Goal: Task Accomplishment & Management: Complete application form

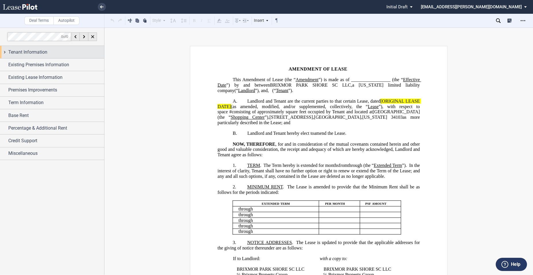
click at [31, 53] on span "Tenant Information" at bounding box center [27, 52] width 39 height 7
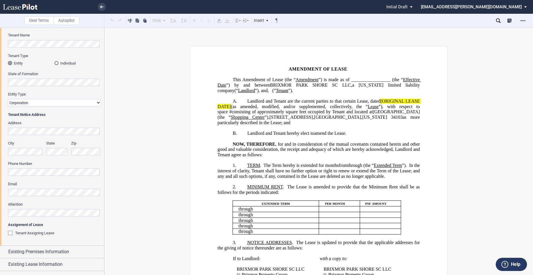
scroll to position [96, 0]
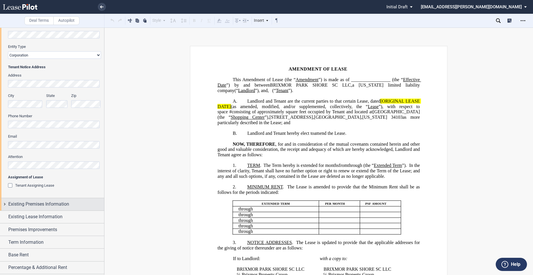
click at [27, 209] on div "Existing Premises Information" at bounding box center [52, 204] width 104 height 12
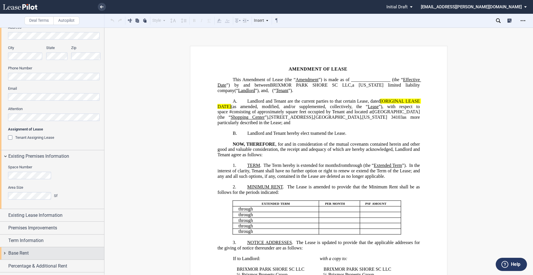
scroll to position [167, 0]
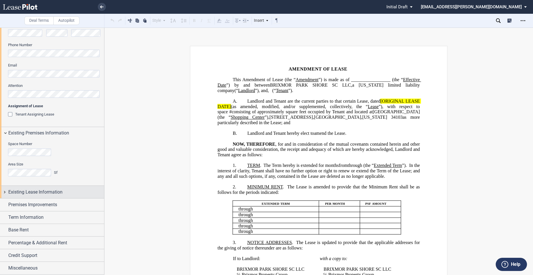
click at [47, 194] on span "Existing Lease Information" at bounding box center [35, 192] width 54 height 7
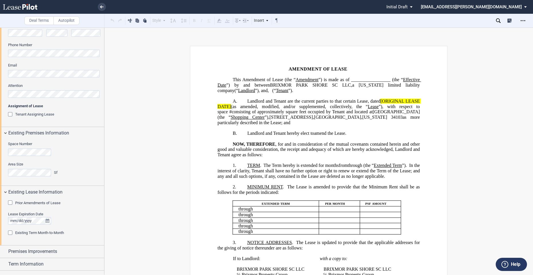
click at [47, 204] on span "Prior Amendments of Lease" at bounding box center [37, 203] width 45 height 4
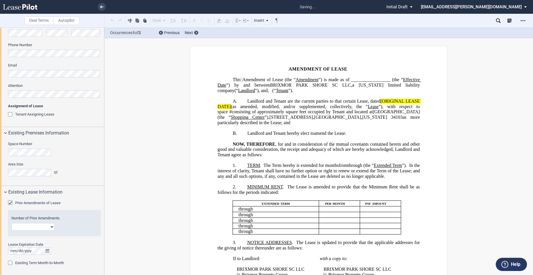
click at [50, 227] on select "1 2 3 4 5 6 7 8 9 10 11 12" at bounding box center [32, 226] width 43 height 7
select select "number:2"
click at [11, 223] on select "1 2 3 4 5 6 7 8 9 10 11 12" at bounding box center [32, 226] width 43 height 7
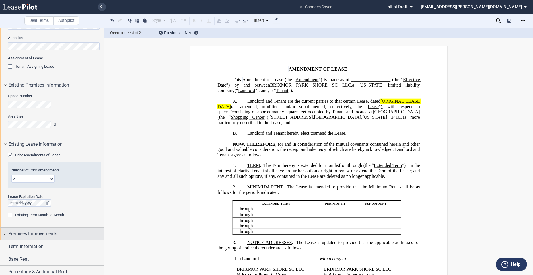
click at [47, 235] on span "Premises Improvements" at bounding box center [32, 233] width 49 height 7
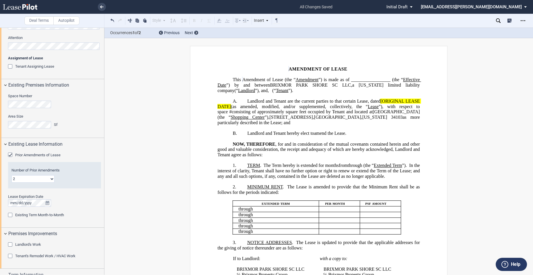
click at [37, 244] on span "Landlord's Work" at bounding box center [28, 244] width 26 height 4
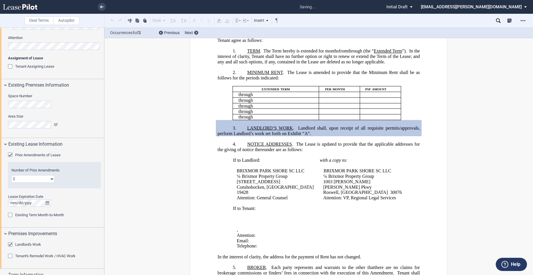
scroll to position [262, 0]
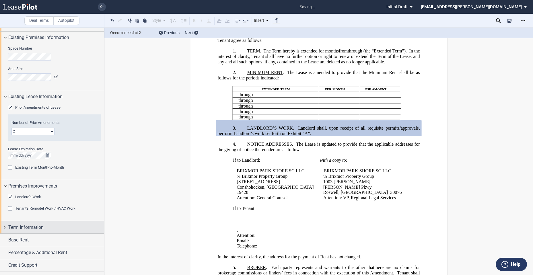
click at [24, 224] on span "Term Information" at bounding box center [25, 227] width 35 height 7
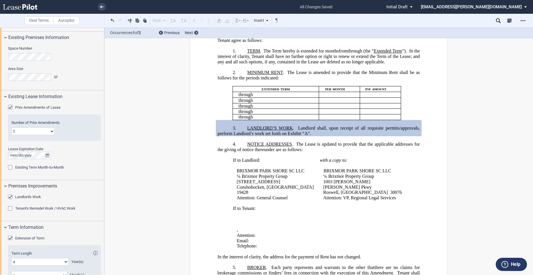
click at [31, 237] on span "Extension of Term" at bounding box center [29, 238] width 29 height 4
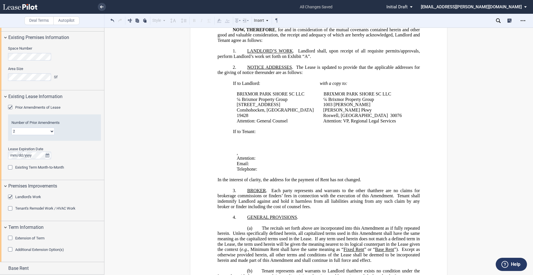
scroll to position [300, 0]
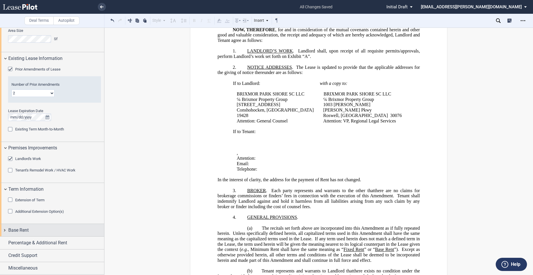
click at [35, 231] on div "Base Rent" at bounding box center [56, 230] width 96 height 7
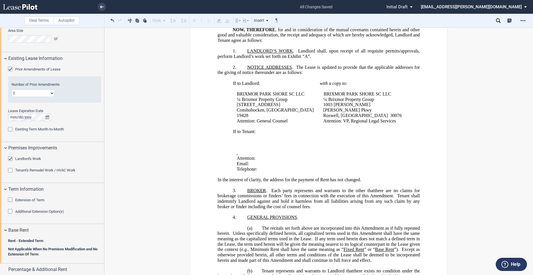
scroll to position [327, 0]
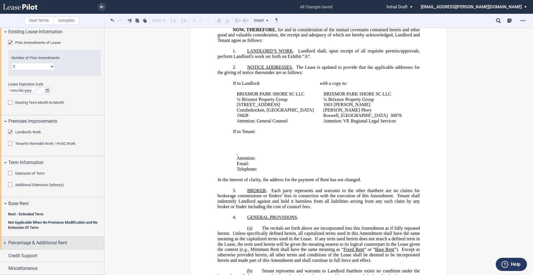
click at [34, 241] on span "Percentage & Additional Rent" at bounding box center [37, 243] width 59 height 7
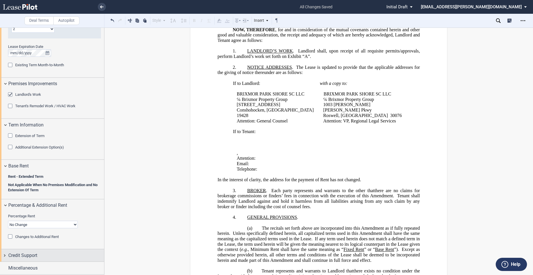
click at [32, 254] on span "Credit Support" at bounding box center [22, 255] width 29 height 7
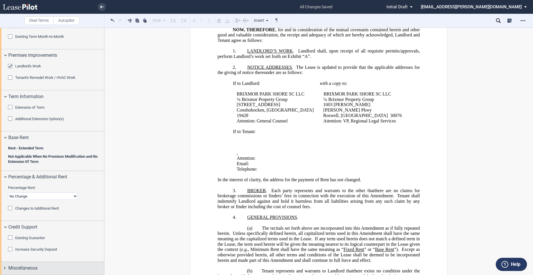
click at [18, 267] on span "Miscellaneous" at bounding box center [22, 268] width 29 height 7
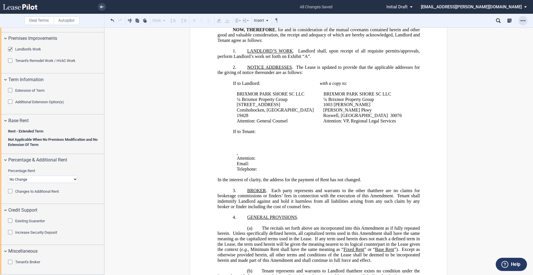
click at [519, 20] on div "Open Lease options menu" at bounding box center [522, 20] width 9 height 9
click at [480, 29] on div "Download" at bounding box center [490, 30] width 70 height 5
